Goal: Leave review/rating: Share an evaluation or opinion about a product, service, or content

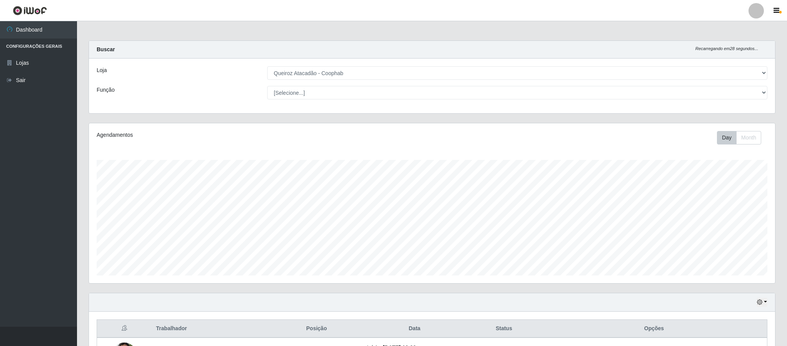
select select "463"
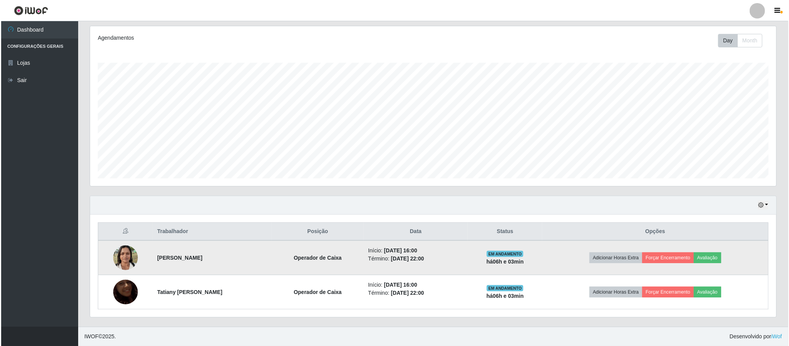
scroll to position [161, 686]
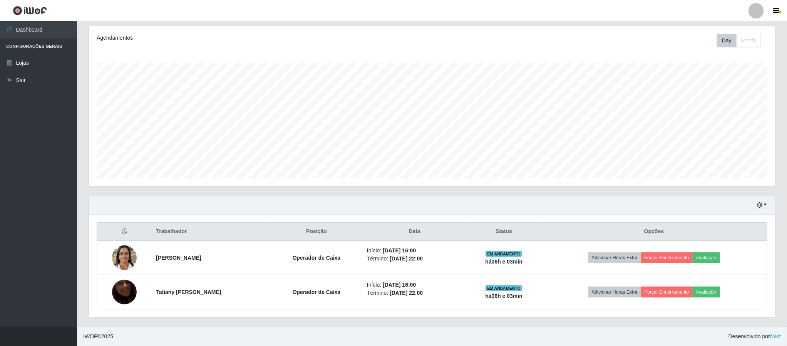
click at [48, 242] on ul "Dashboard Configurações Gerais Lojas Sair" at bounding box center [38, 173] width 77 height 305
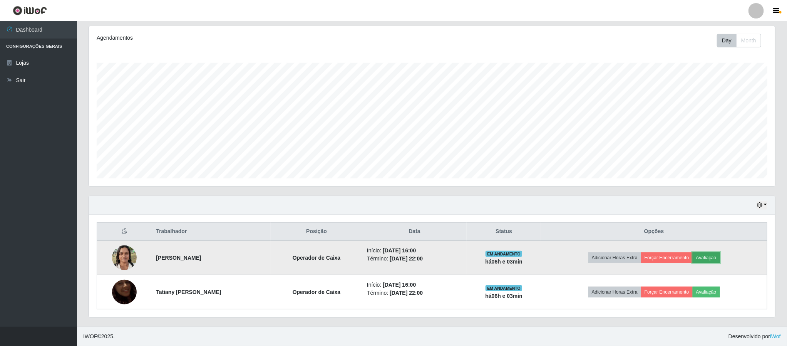
click at [704, 257] on button "Avaliação" at bounding box center [706, 257] width 27 height 11
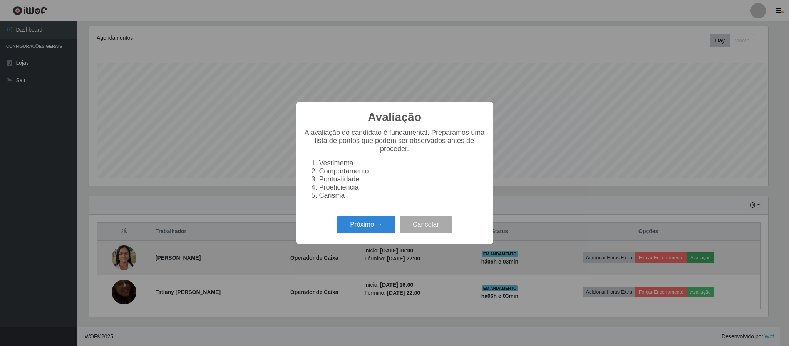
scroll to position [161, 679]
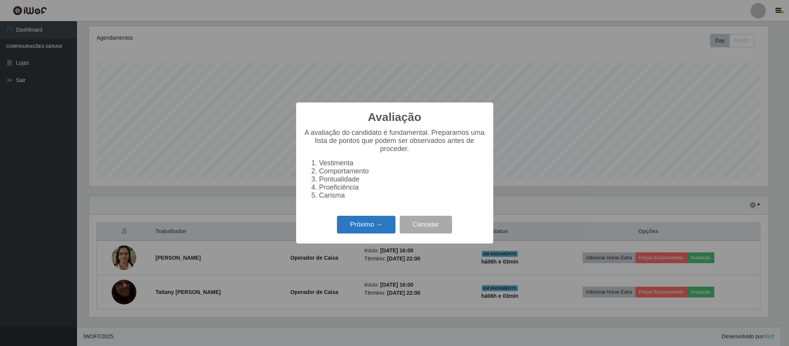
click at [355, 227] on button "Próximo →" at bounding box center [366, 225] width 59 height 18
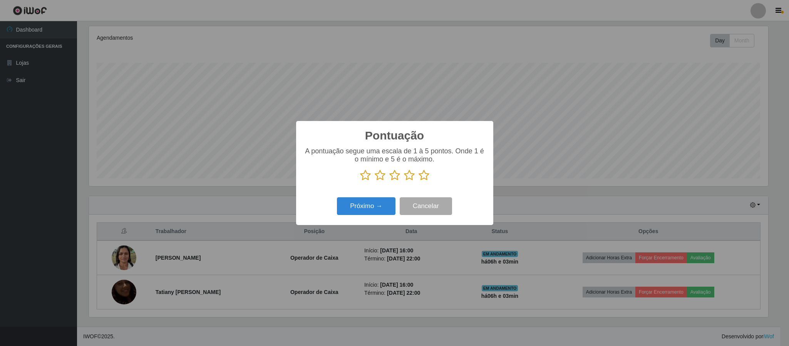
click at [427, 176] on icon at bounding box center [424, 175] width 11 height 12
click at [419, 181] on input "radio" at bounding box center [419, 181] width 0 height 0
click at [375, 206] on button "Próximo →" at bounding box center [366, 206] width 59 height 18
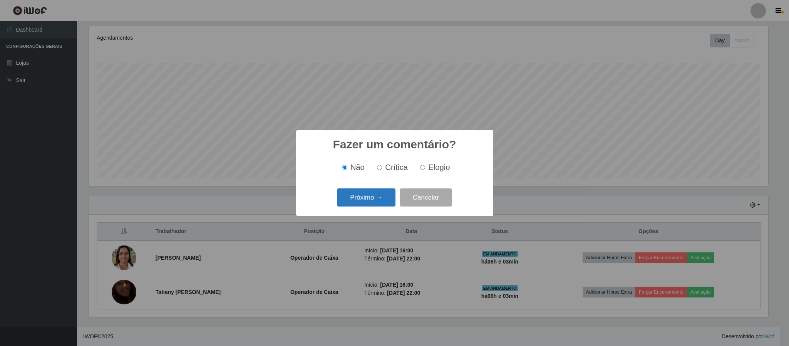
click at [378, 194] on button "Próximo →" at bounding box center [366, 197] width 59 height 18
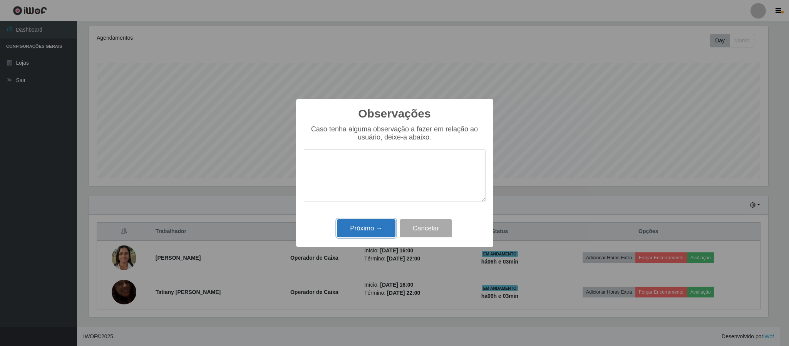
click at [361, 226] on button "Próximo →" at bounding box center [366, 228] width 59 height 18
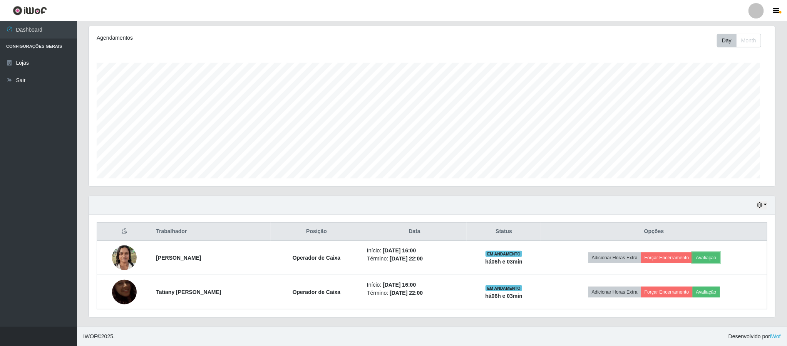
scroll to position [161, 686]
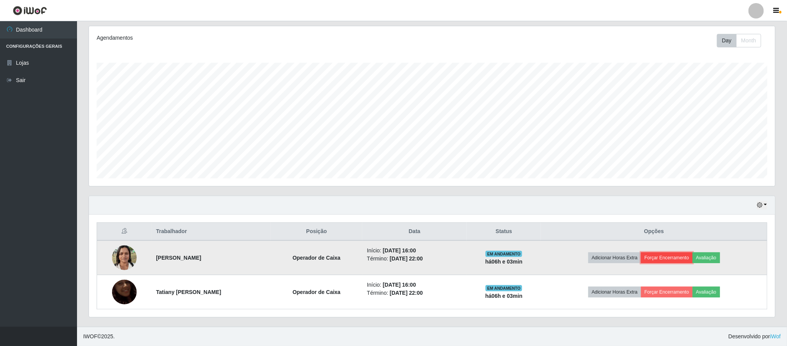
click at [671, 258] on button "Forçar Encerramento" at bounding box center [667, 257] width 52 height 11
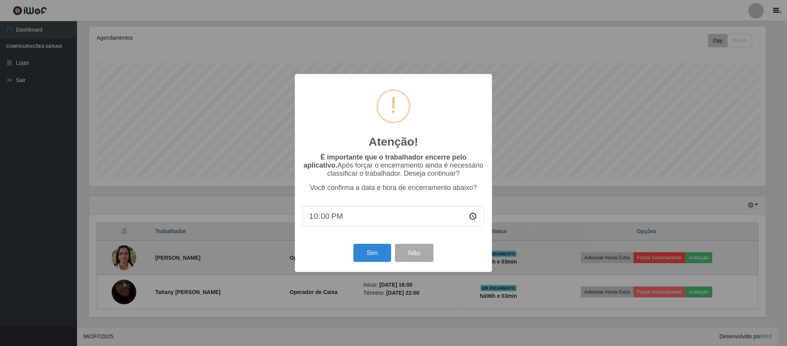
scroll to position [161, 679]
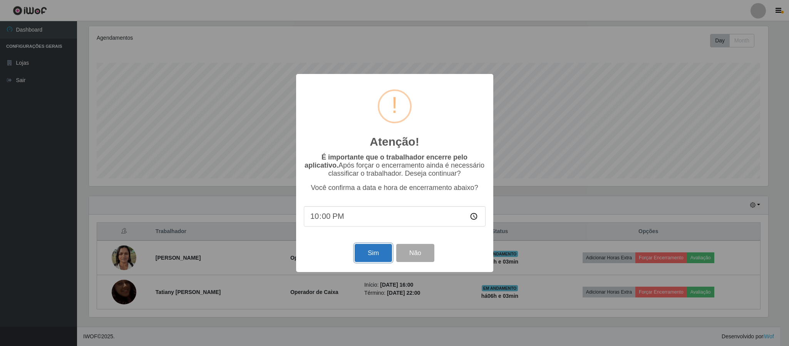
click at [378, 253] on button "Sim" at bounding box center [373, 253] width 37 height 18
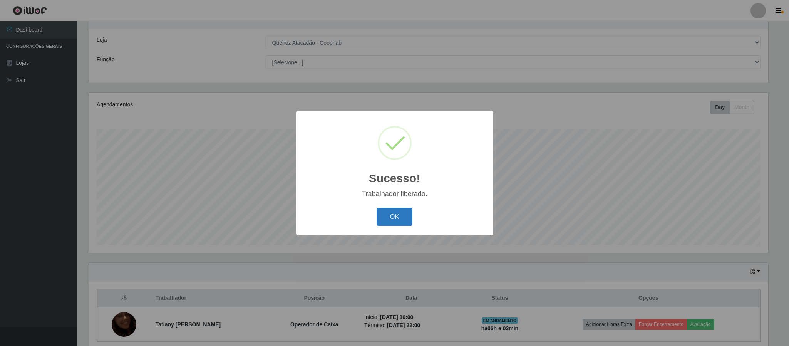
click at [396, 215] on button "OK" at bounding box center [395, 217] width 36 height 18
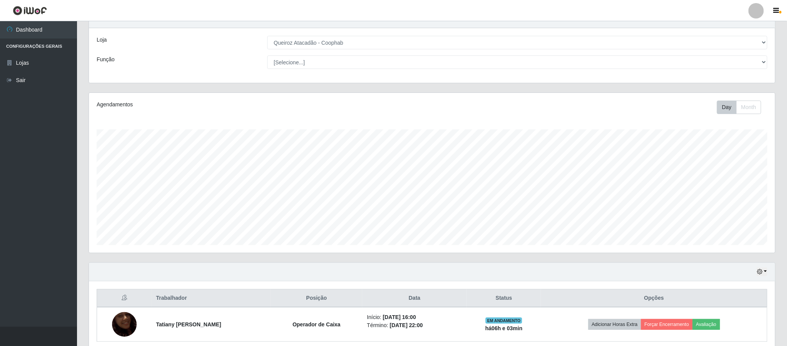
scroll to position [65, 0]
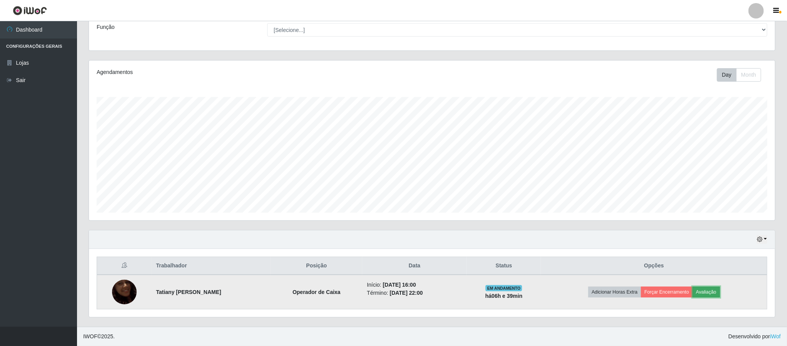
click at [712, 292] on button "Avaliação" at bounding box center [706, 292] width 27 height 11
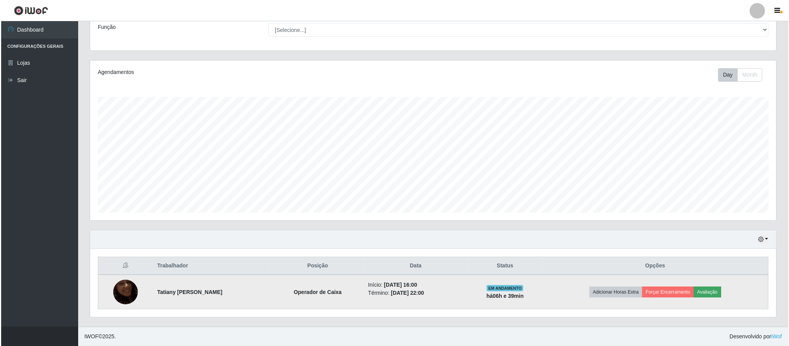
scroll to position [161, 679]
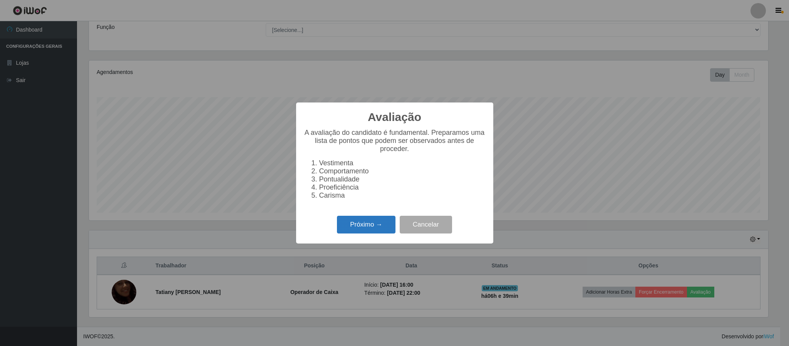
click at [373, 229] on button "Próximo →" at bounding box center [366, 225] width 59 height 18
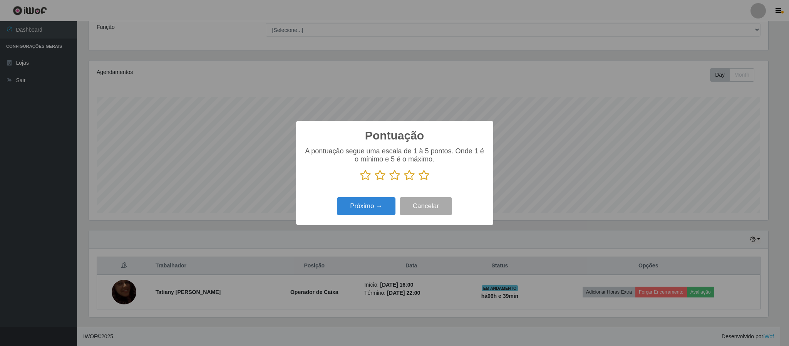
click at [419, 179] on icon at bounding box center [424, 175] width 11 height 12
click at [419, 181] on input "radio" at bounding box center [419, 181] width 0 height 0
click at [364, 211] on button "Próximo →" at bounding box center [366, 206] width 59 height 18
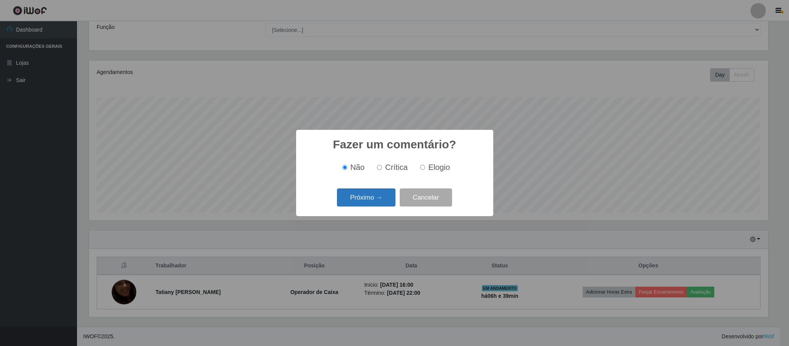
click at [370, 200] on button "Próximo →" at bounding box center [366, 197] width 59 height 18
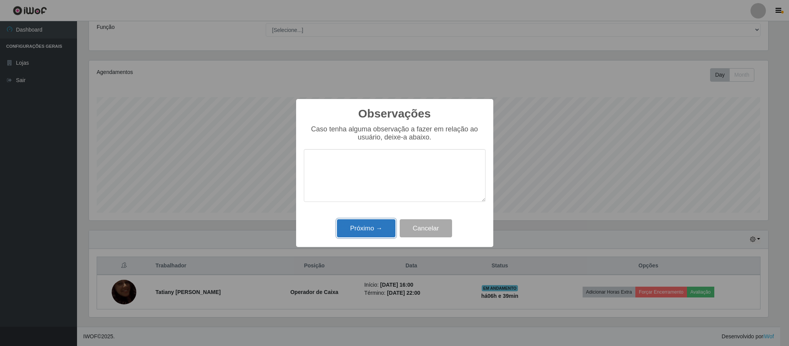
click at [364, 226] on button "Próximo →" at bounding box center [366, 228] width 59 height 18
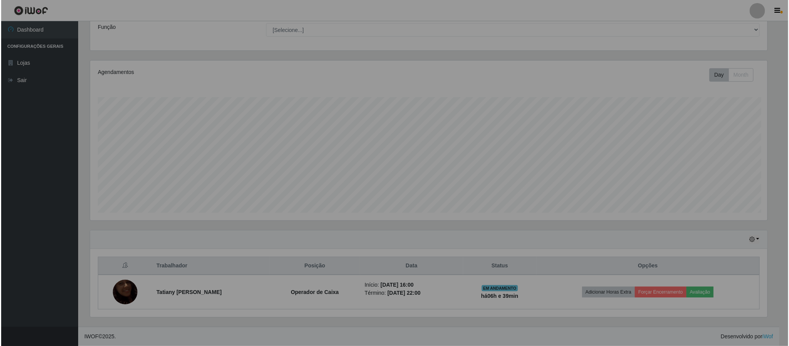
scroll to position [161, 686]
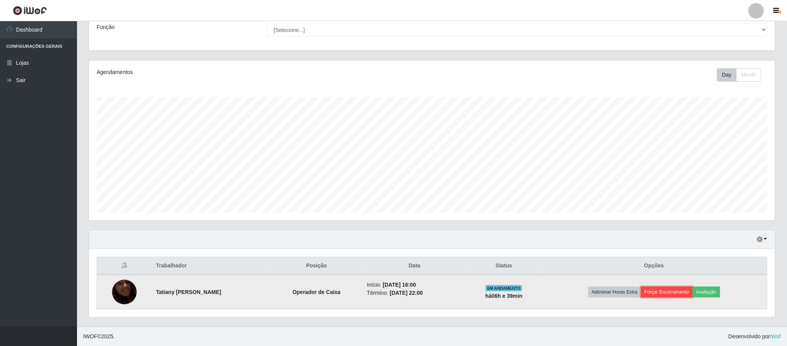
click at [659, 292] on button "Forçar Encerramento" at bounding box center [667, 292] width 52 height 11
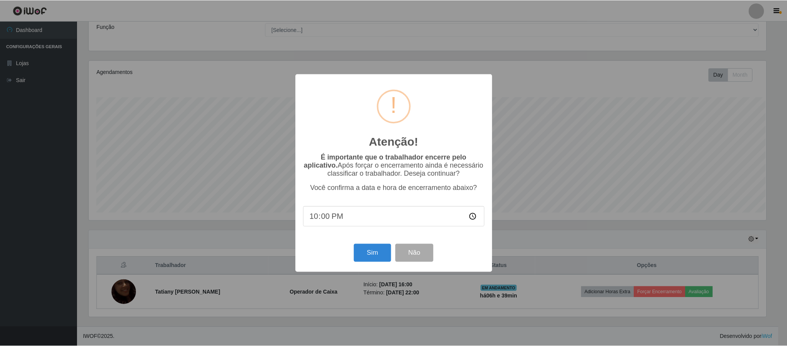
scroll to position [161, 679]
type input "22:25"
click at [377, 252] on button "Sim" at bounding box center [373, 253] width 37 height 18
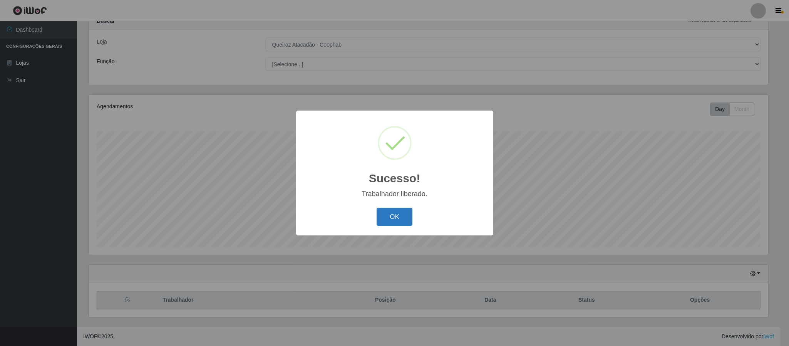
click at [394, 215] on button "OK" at bounding box center [395, 217] width 36 height 18
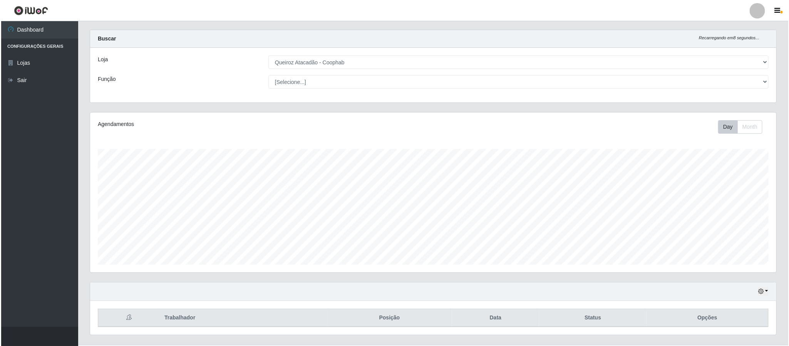
scroll to position [0, 0]
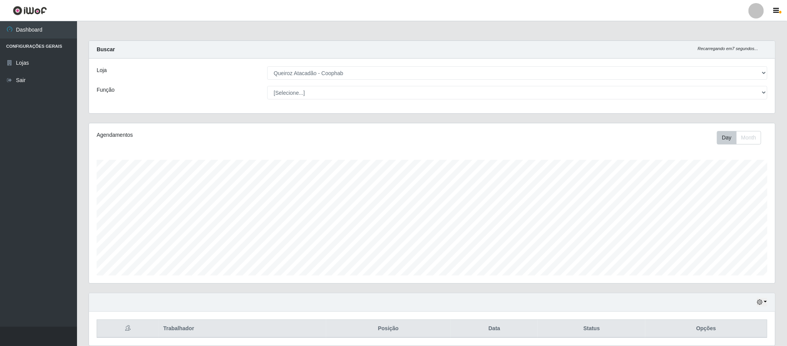
click at [755, 12] on div at bounding box center [756, 10] width 15 height 15
click at [729, 58] on button "Sair" at bounding box center [741, 60] width 69 height 16
